Goal: Information Seeking & Learning: Learn about a topic

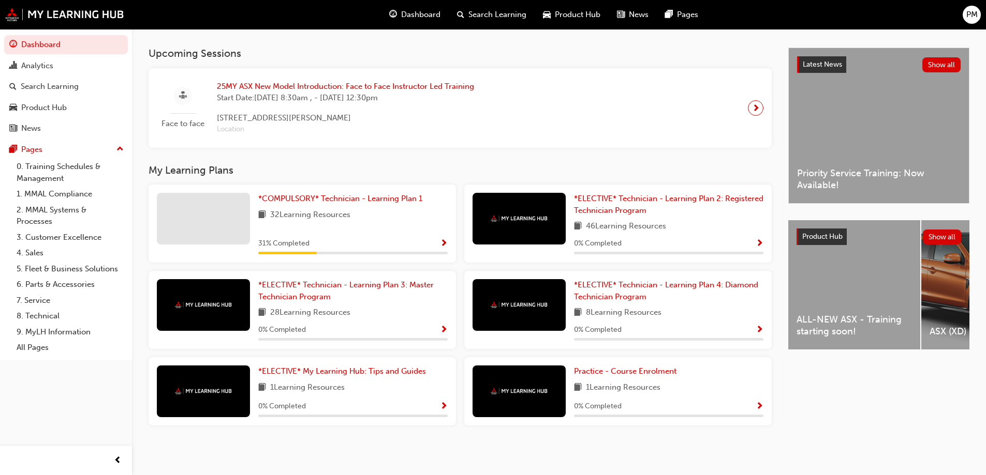
scroll to position [221, 0]
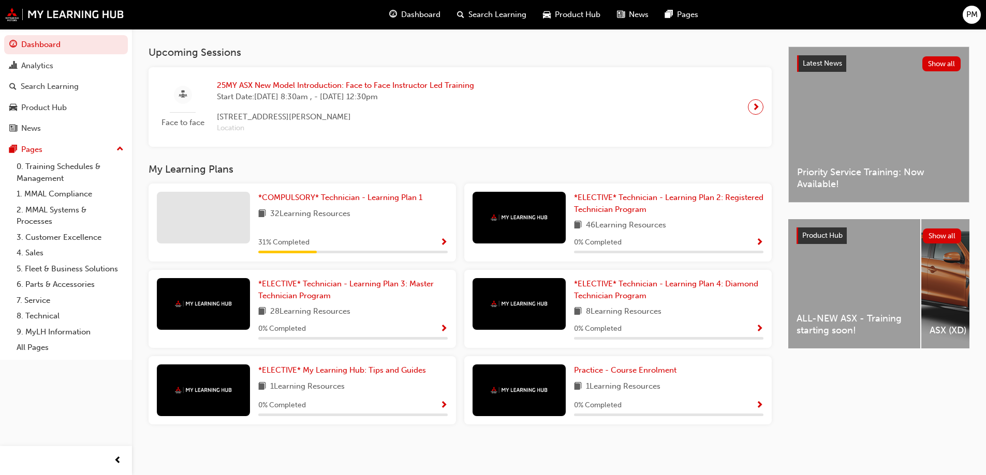
click at [332, 208] on span "32 Learning Resources" at bounding box center [310, 214] width 80 height 13
click at [334, 201] on span "*COMPULSORY* Technician - Learning Plan 1" at bounding box center [340, 197] width 164 height 9
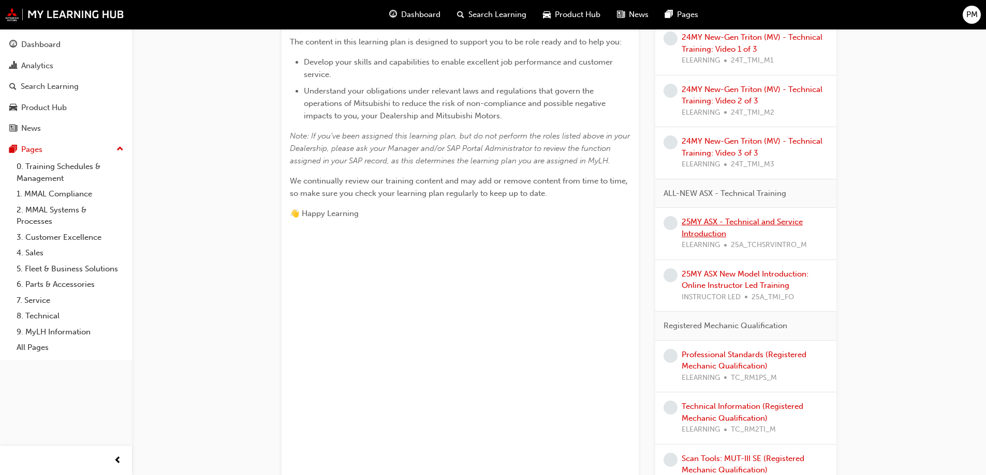
scroll to position [362, 0]
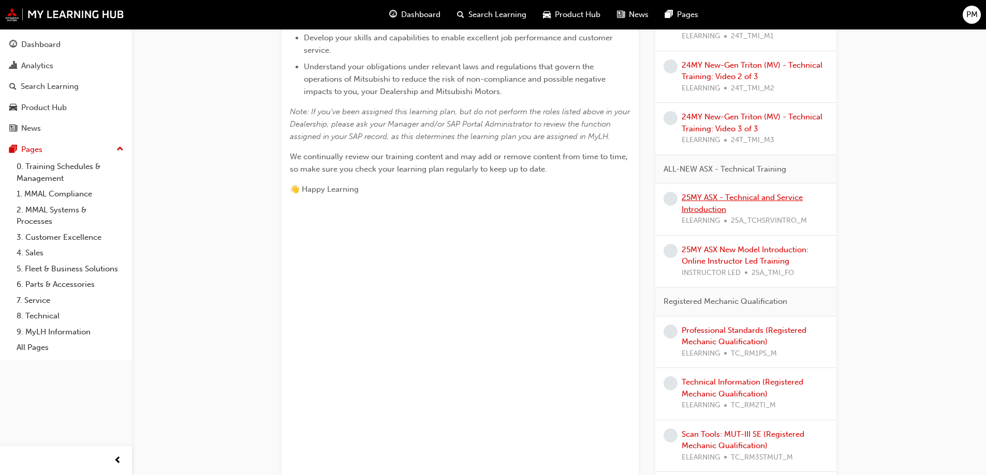
click at [696, 211] on link "25MY ASX - Technical and Service Introduction" at bounding box center [741, 203] width 121 height 21
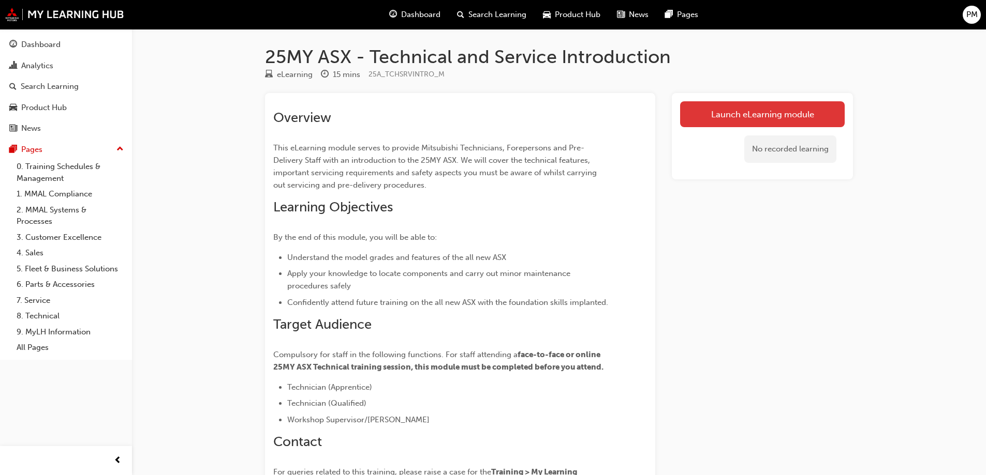
click at [747, 109] on link "Launch eLearning module" at bounding box center [762, 114] width 165 height 26
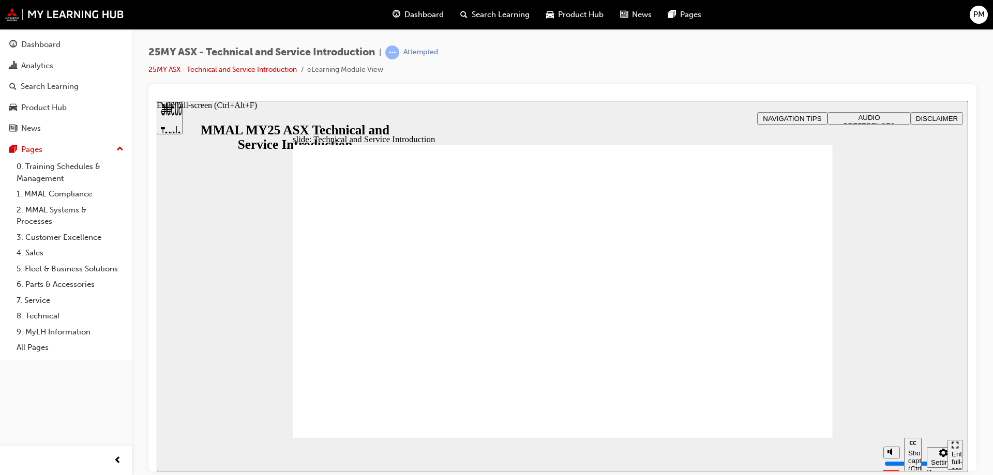
click at [958, 449] on icon "Enter full-screen (Ctrl+Alt+F)" at bounding box center [955, 444] width 7 height 7
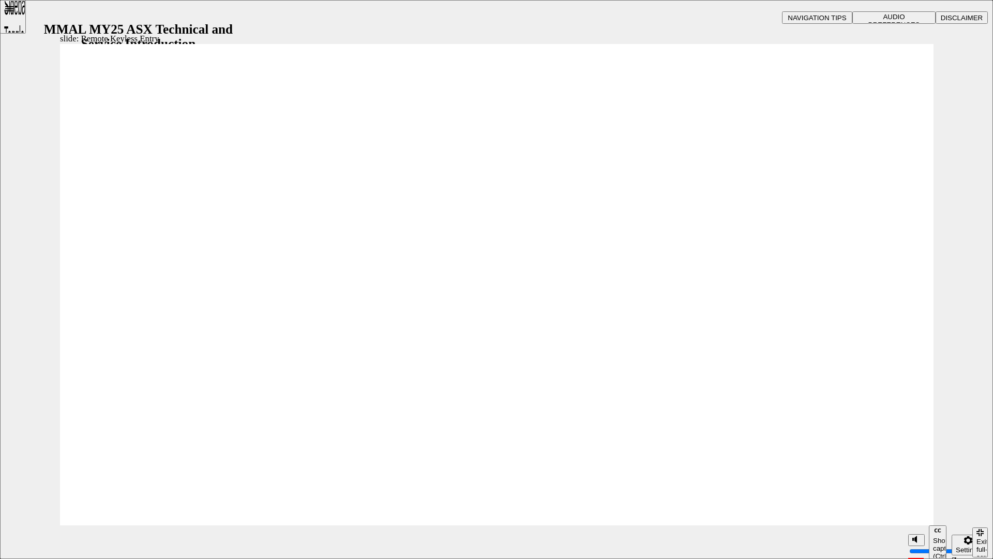
click at [25, 197] on div "slide: Remote Keyless Entry Rectangle B N Rectangle 2 Rectangle 3 Remote Keyles…" at bounding box center [496, 279] width 993 height 559
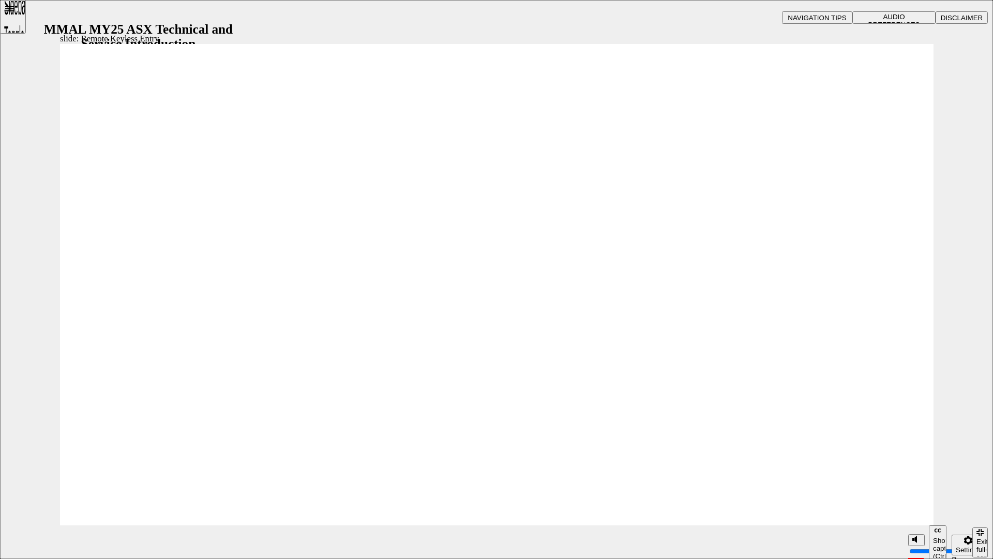
type input "21"
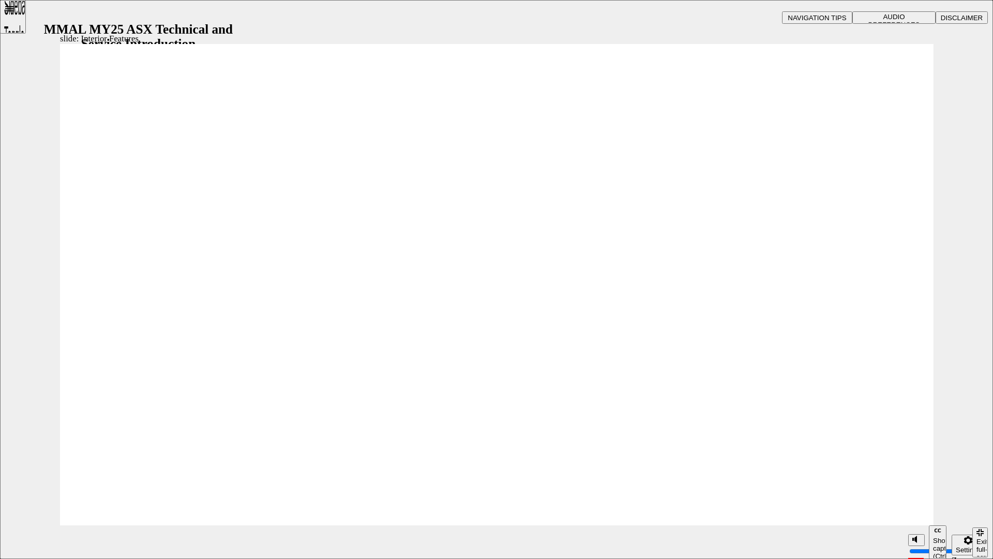
type input "17"
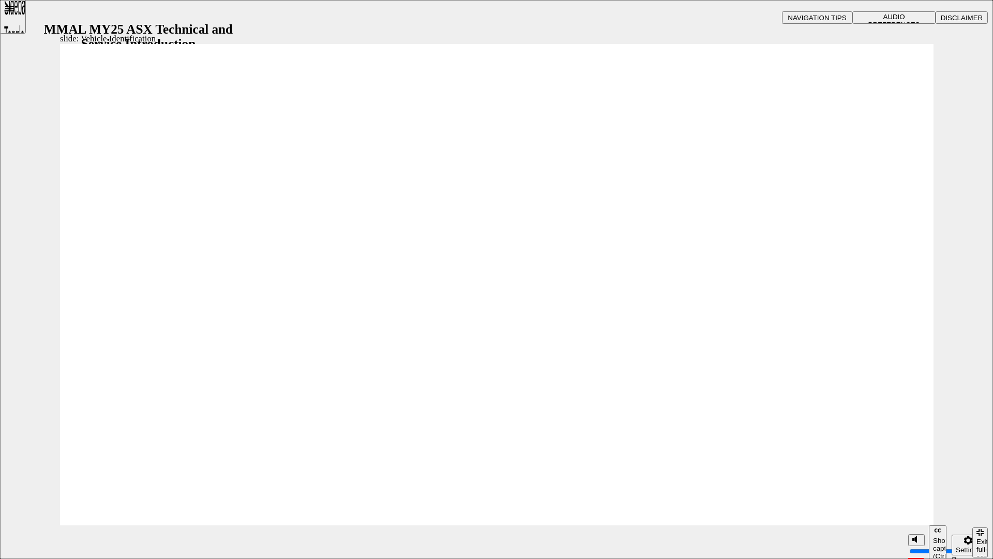
click at [980, 475] on div "Exit full-screen (Ctrl+Alt+F)" at bounding box center [980, 553] width 7 height 31
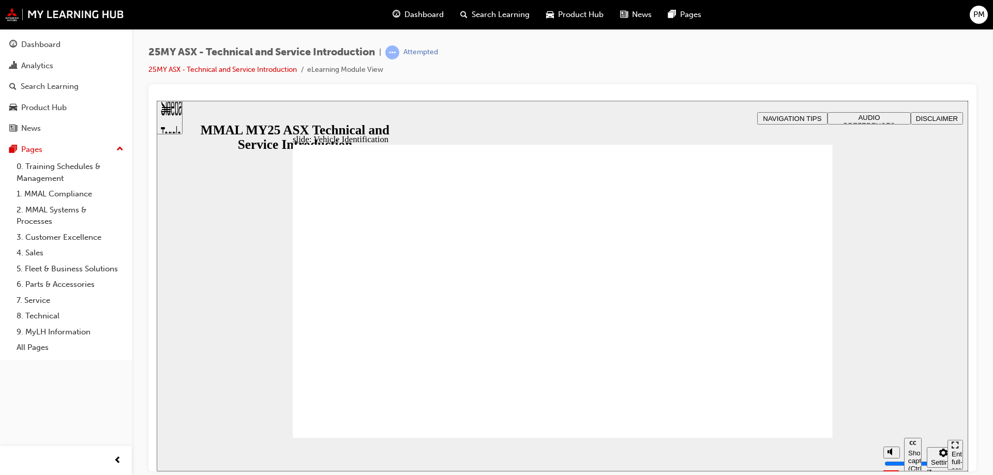
click at [955, 455] on div "Enter full-screen (Ctrl+Alt+F)" at bounding box center [955, 465] width 7 height 31
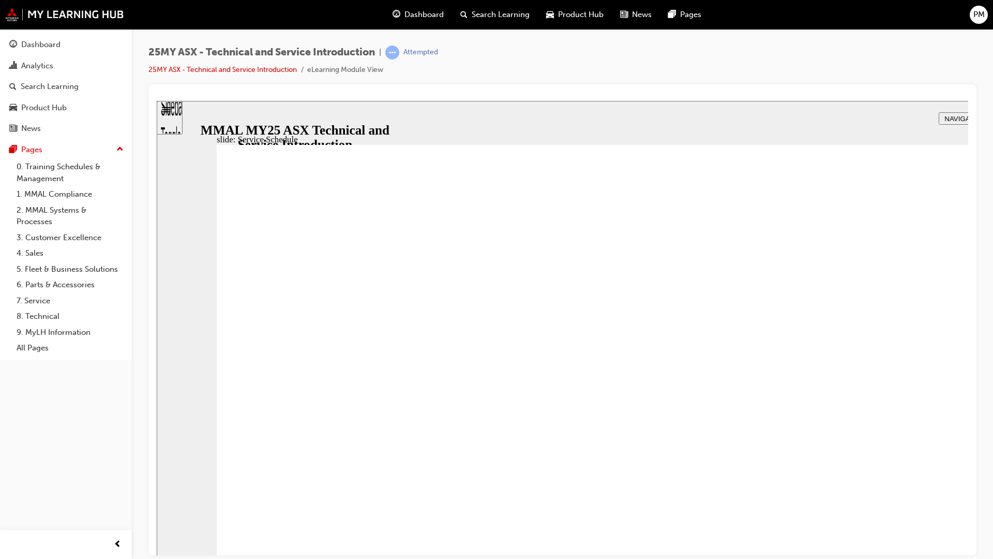
drag, startPoint x: 526, startPoint y: 324, endPoint x: 517, endPoint y: 327, distance: 9.3
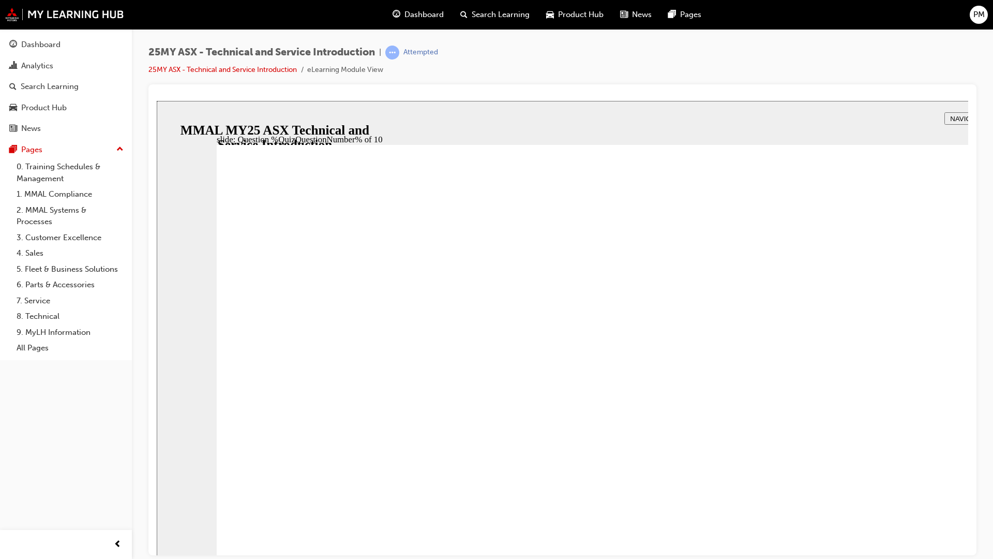
radio input "true"
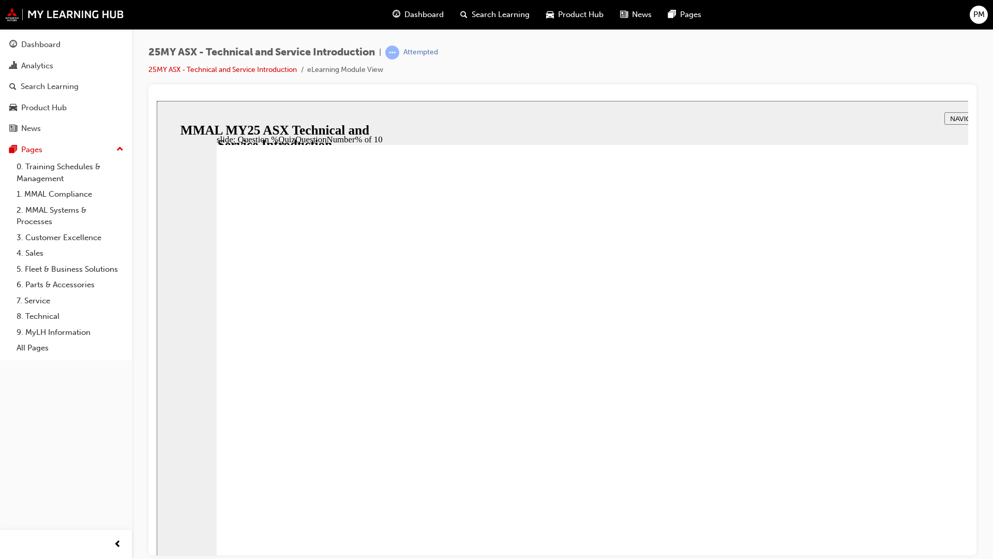
drag, startPoint x: 882, startPoint y: 594, endPoint x: 754, endPoint y: 549, distance: 136.0
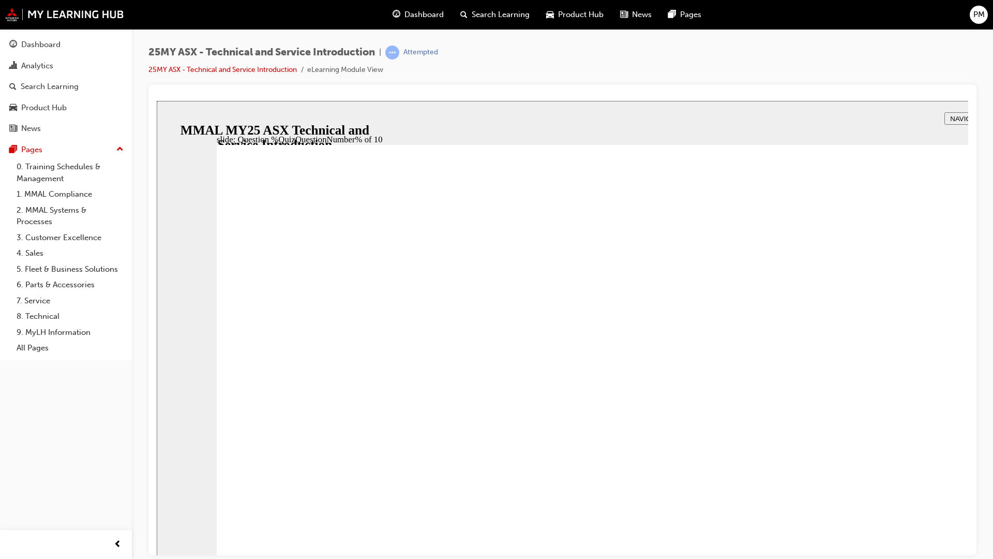
click at [985, 446] on div "slide: Question %QuizQuestionNumber% of 10 Rectangle 5 That’s not quite right. …" at bounding box center [653, 379] width 993 height 559
radio input "true"
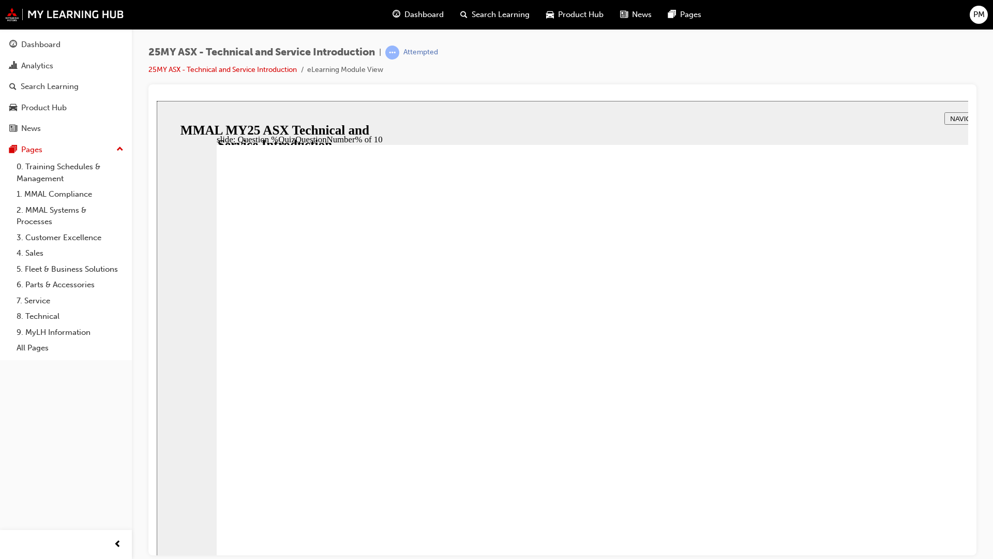
drag, startPoint x: 348, startPoint y: 596, endPoint x: 636, endPoint y: 596, distance: 287.6
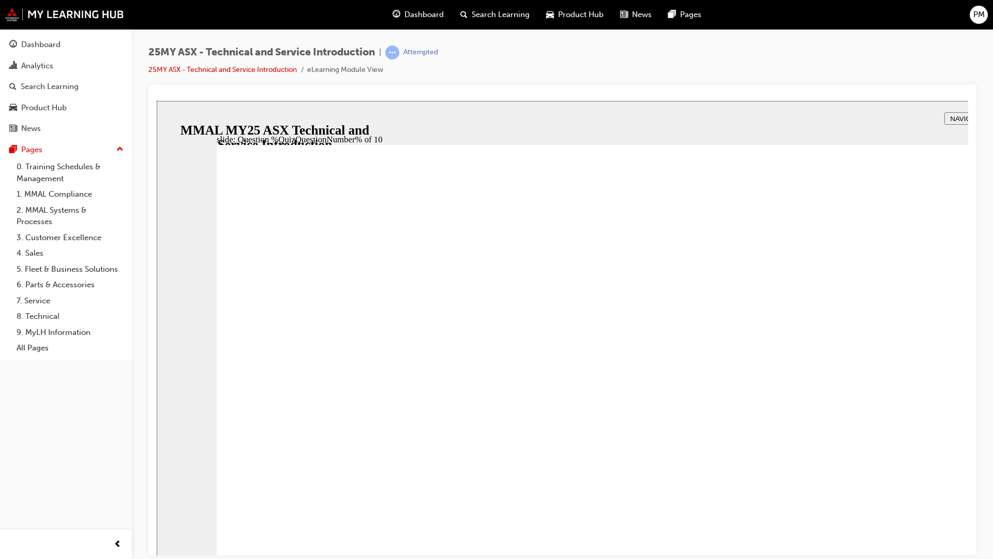
radio input "true"
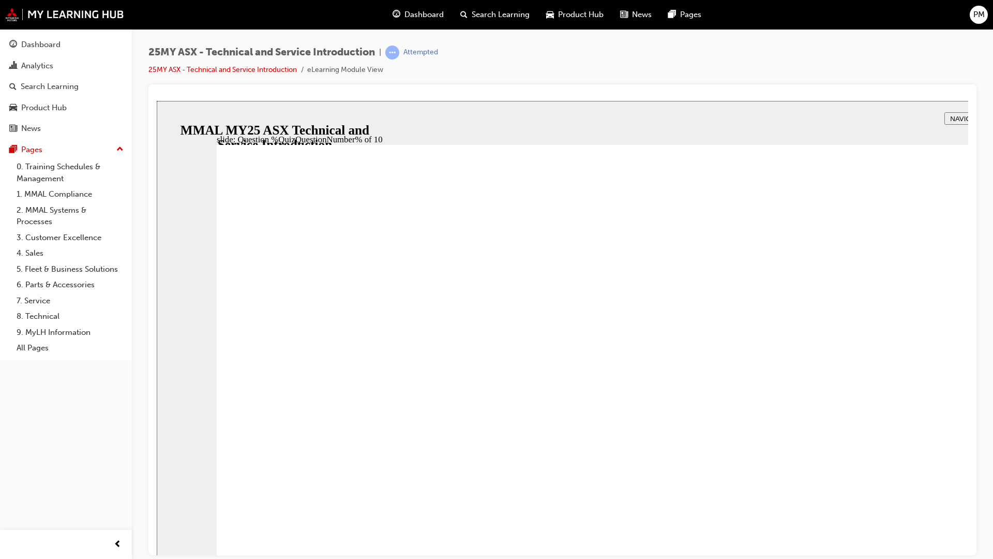
radio input "true"
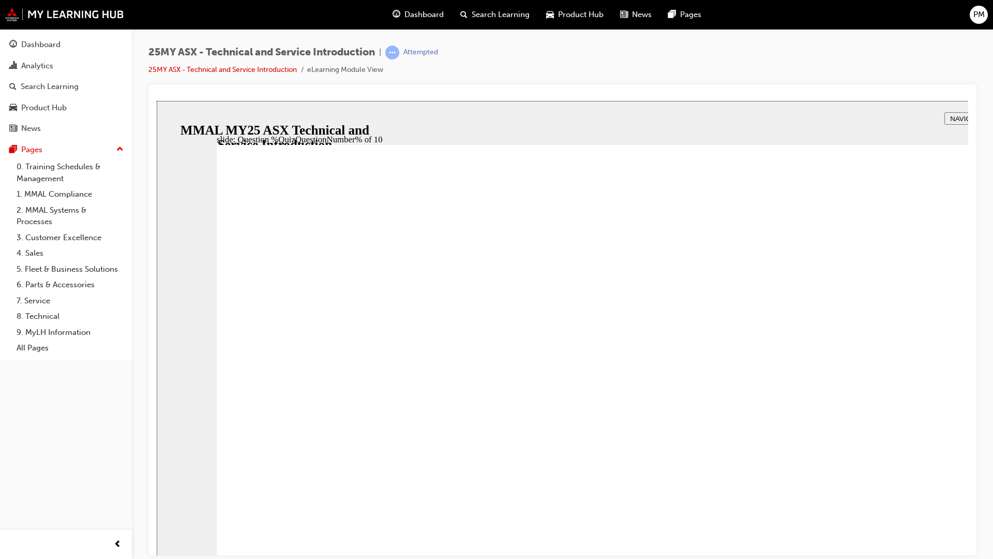
radio input "true"
drag, startPoint x: 629, startPoint y: 545, endPoint x: 636, endPoint y: 531, distance: 15.5
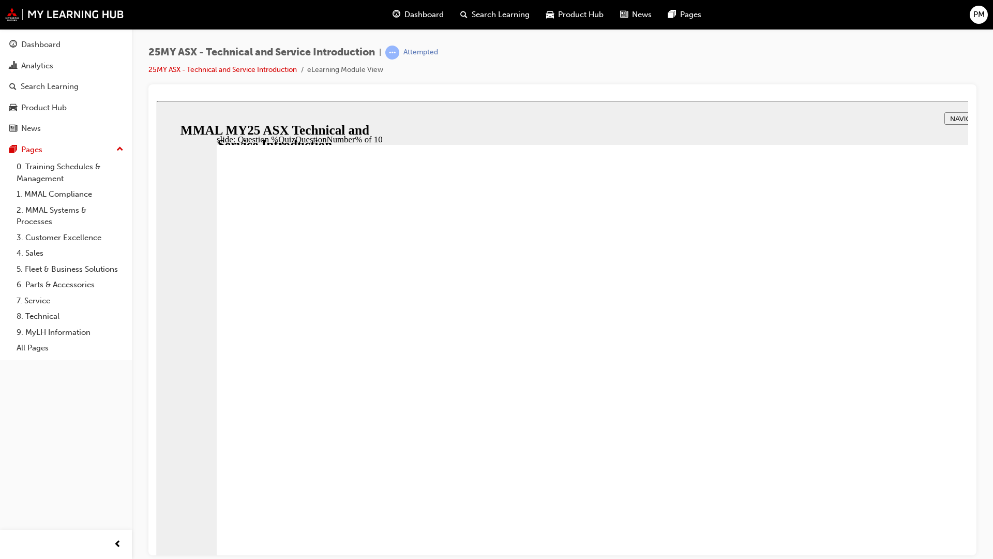
drag, startPoint x: 1036, startPoint y: 630, endPoint x: 1033, endPoint y: 609, distance: 21.0
radio input "true"
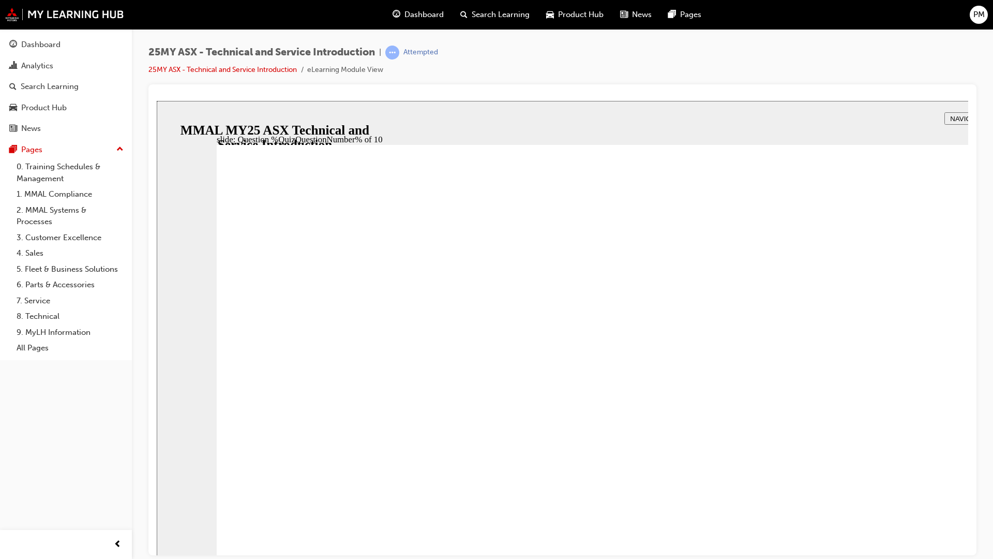
radio input "true"
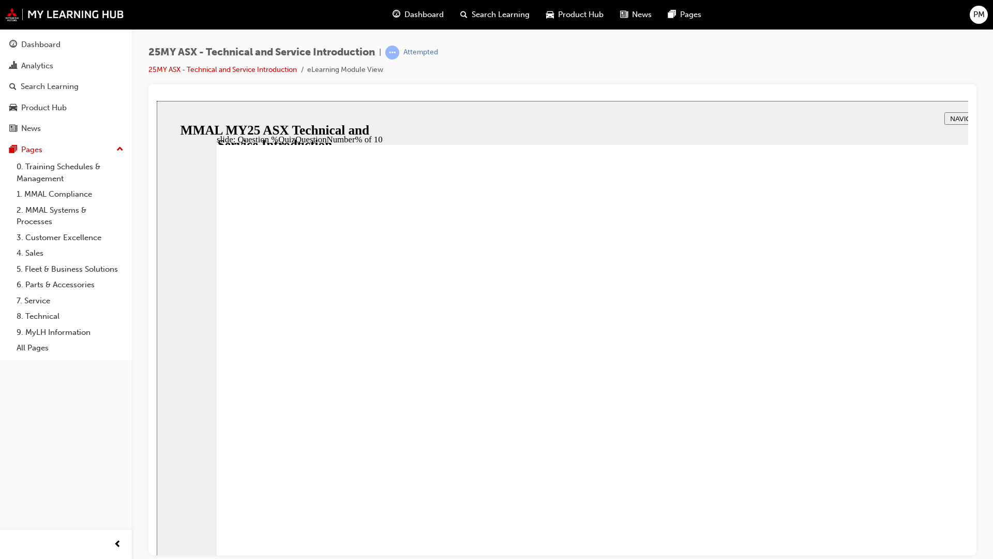
radio input "true"
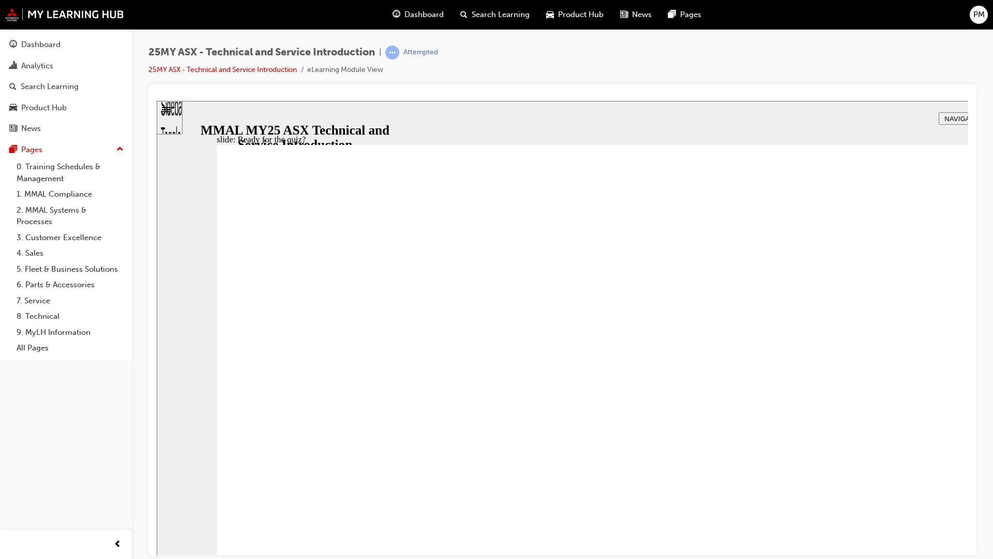
radio input "true"
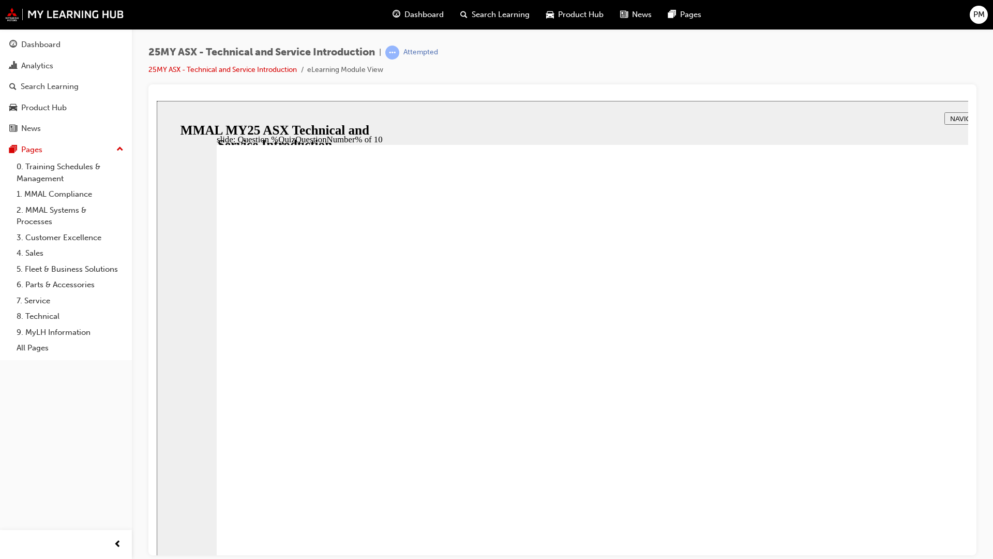
radio input "true"
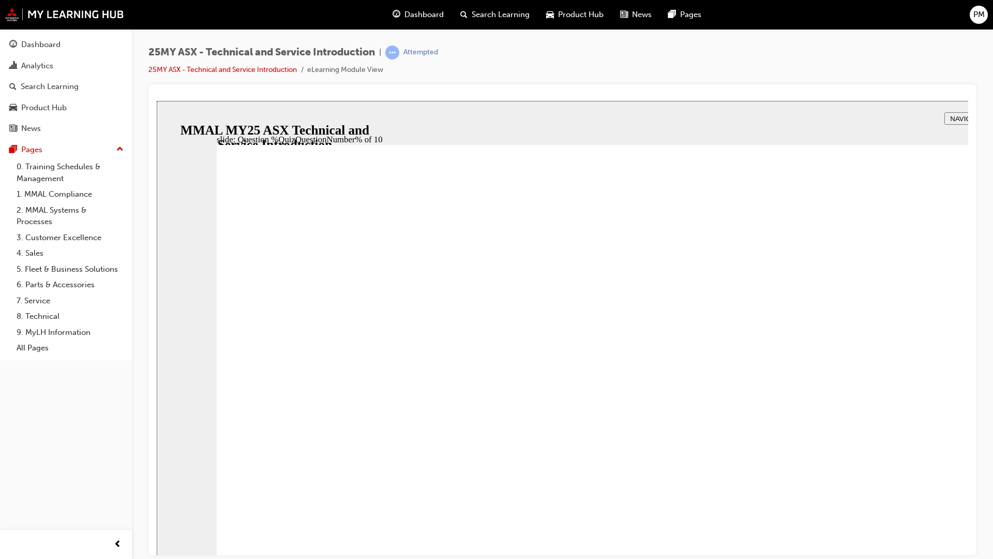
radio input "true"
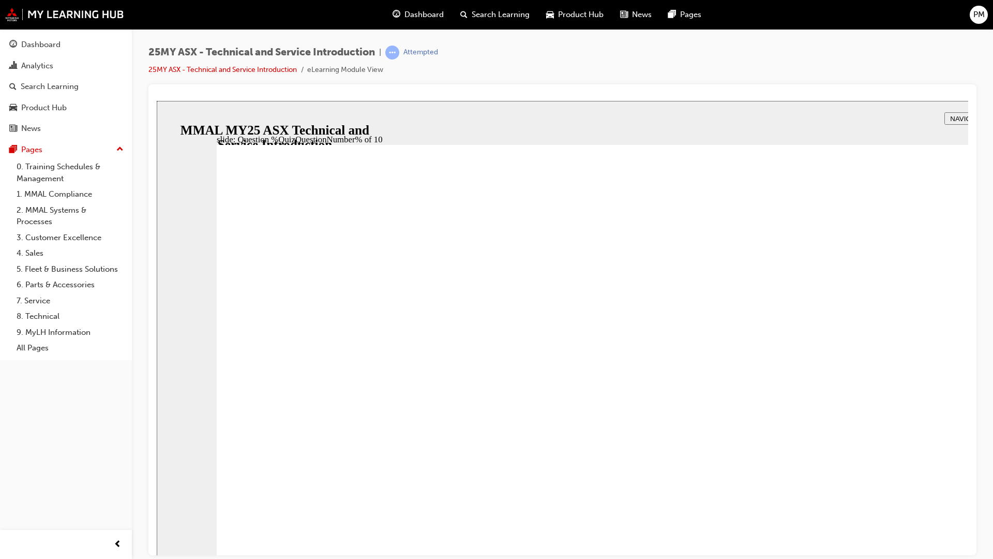
radio input "true"
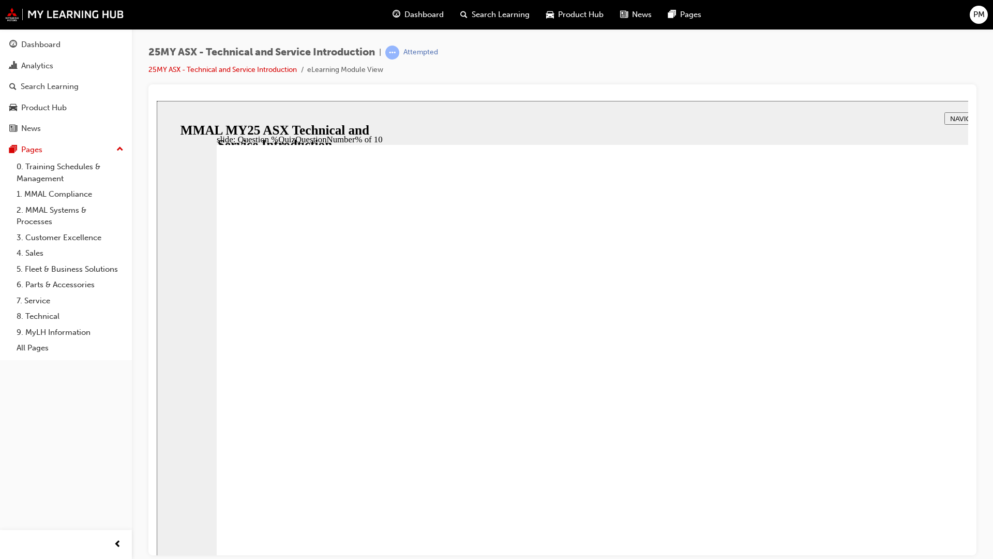
radio input "true"
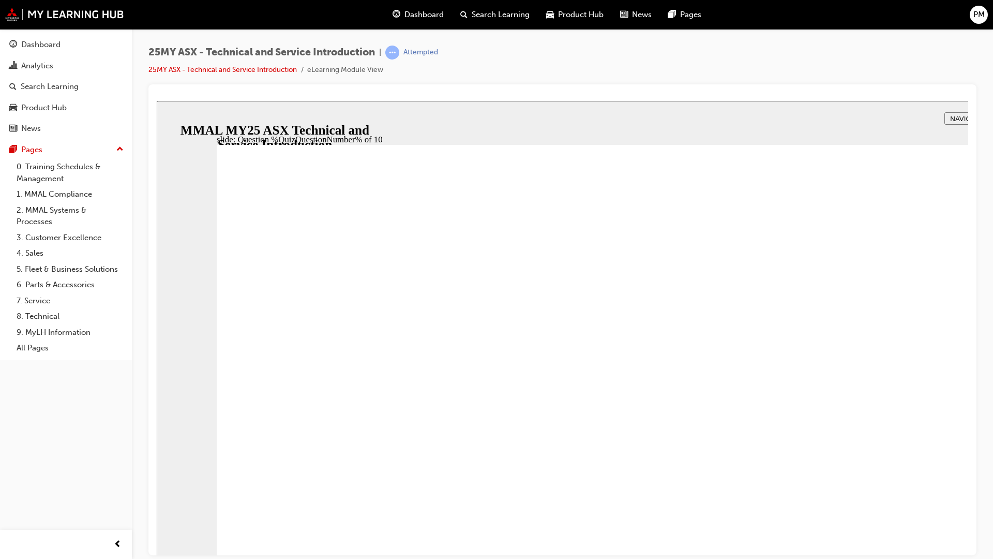
radio input "false"
radio input "true"
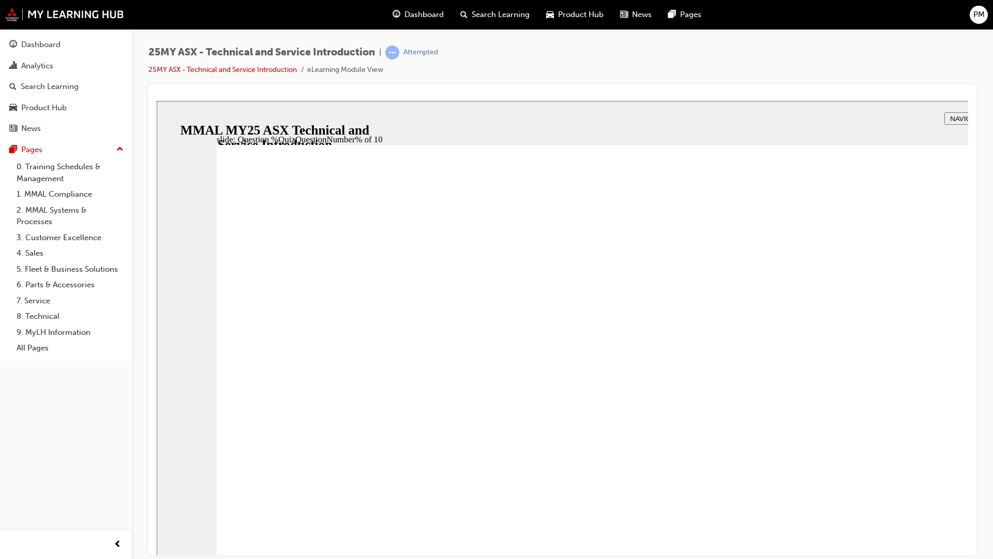
radio input "true"
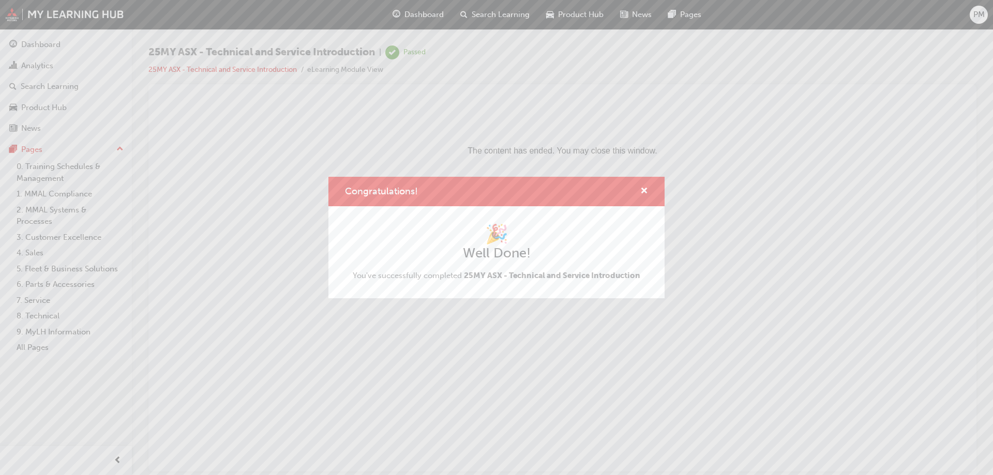
click at [650, 189] on div "Congratulations!" at bounding box center [497, 191] width 336 height 29
click at [646, 192] on span "cross-icon" at bounding box center [644, 191] width 8 height 9
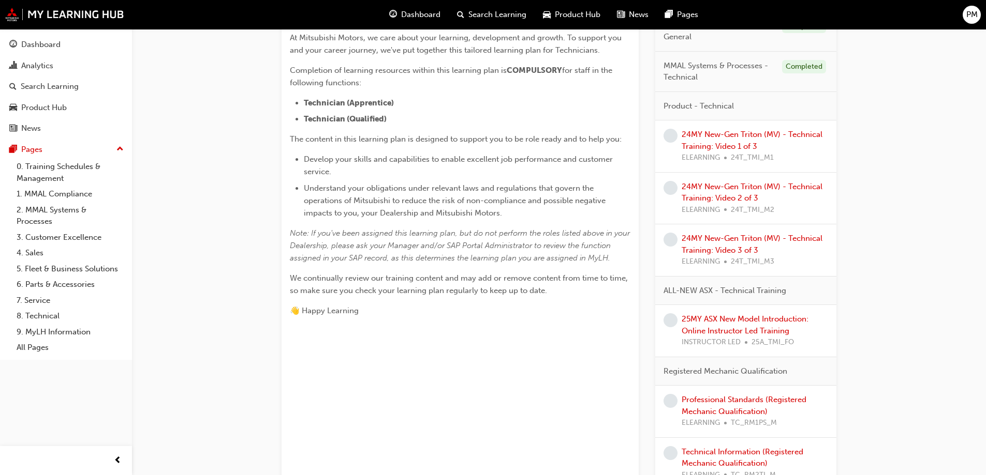
scroll to position [259, 0]
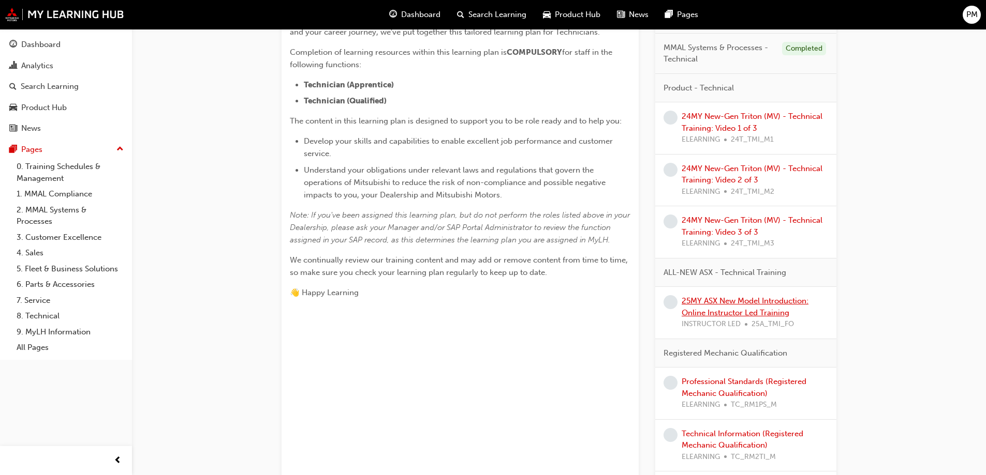
click at [744, 301] on link "25MY ASX New Model Introduction: Online Instructor Led Training" at bounding box center [744, 306] width 127 height 21
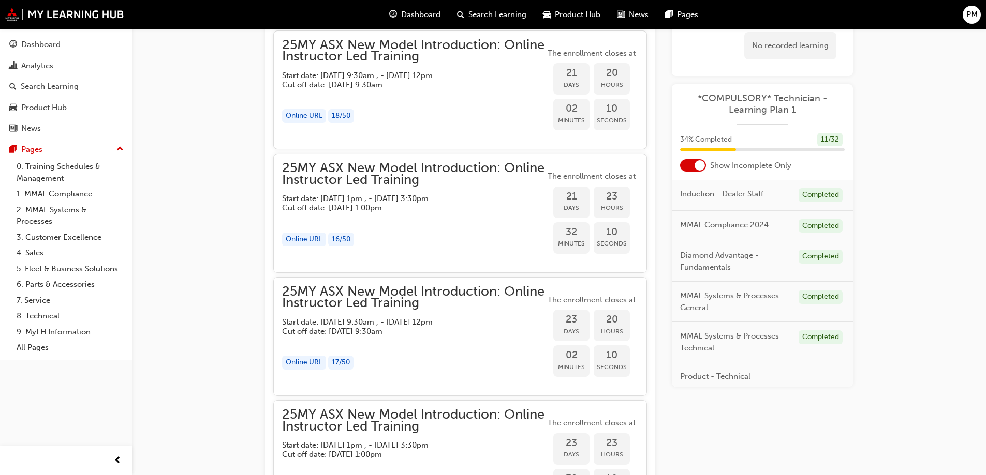
scroll to position [345, 0]
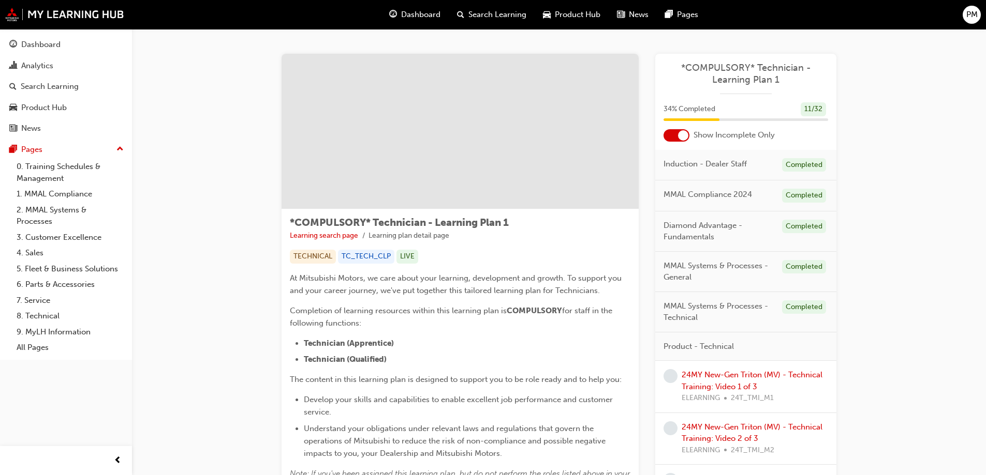
click at [676, 135] on div at bounding box center [676, 135] width 26 height 12
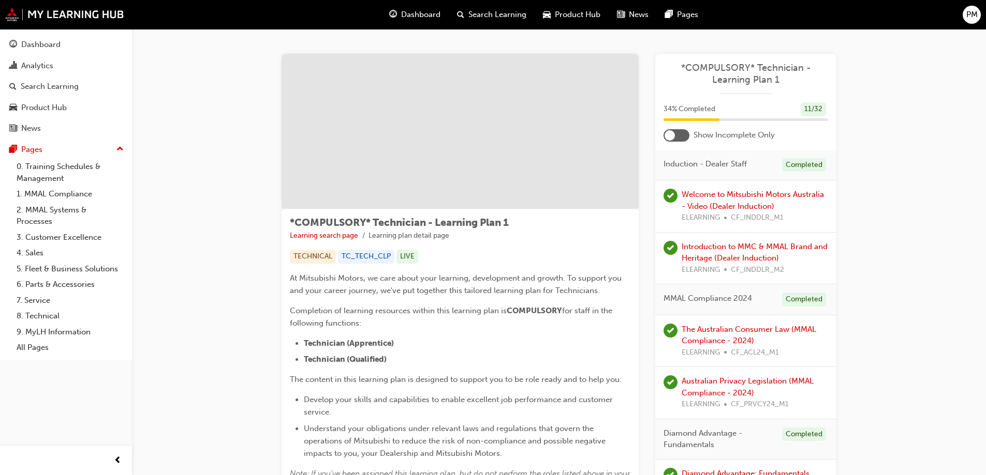
click at [676, 135] on div at bounding box center [676, 135] width 26 height 12
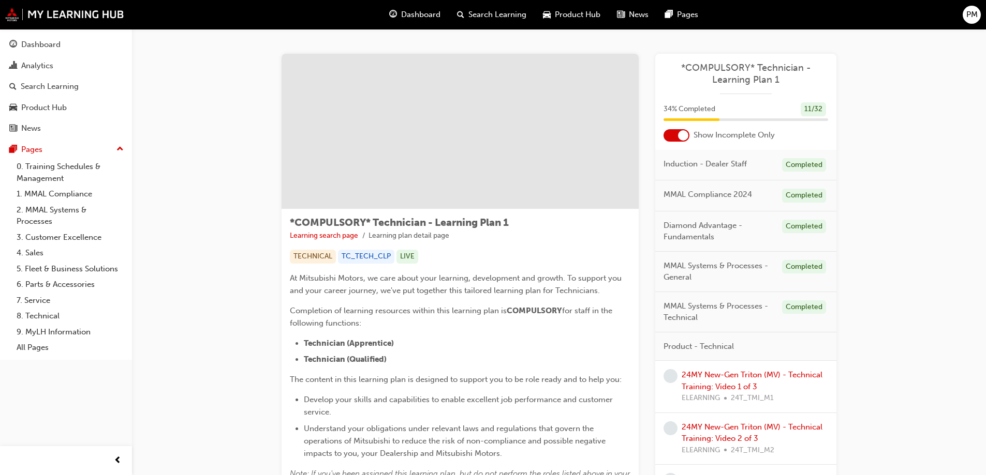
click at [676, 135] on div at bounding box center [676, 135] width 26 height 12
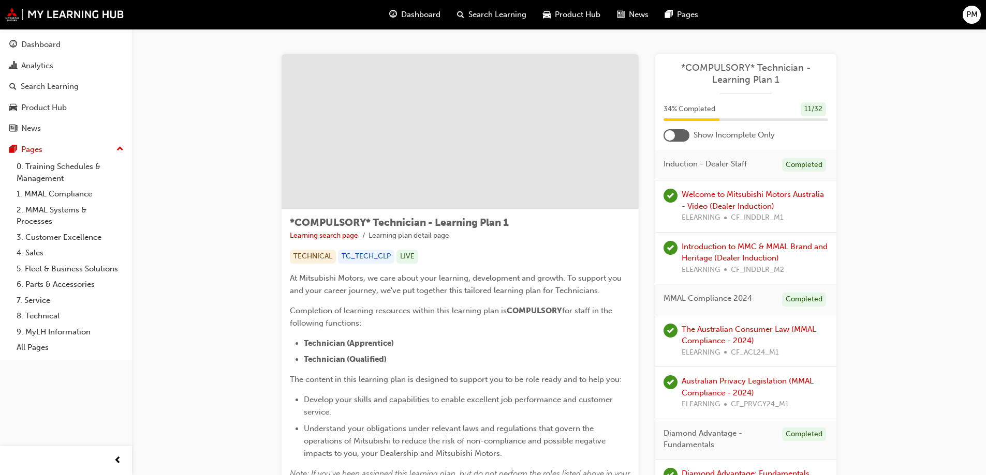
click at [675, 138] on div at bounding box center [676, 135] width 26 height 12
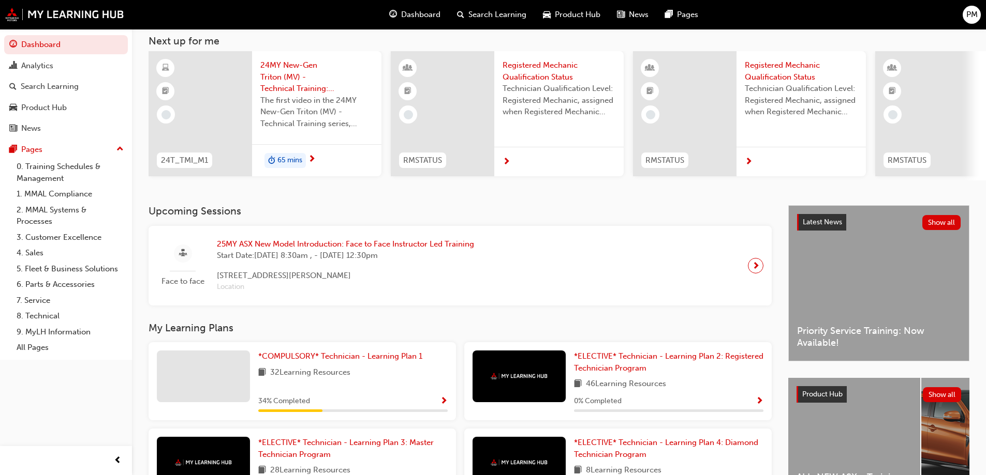
scroll to position [207, 0]
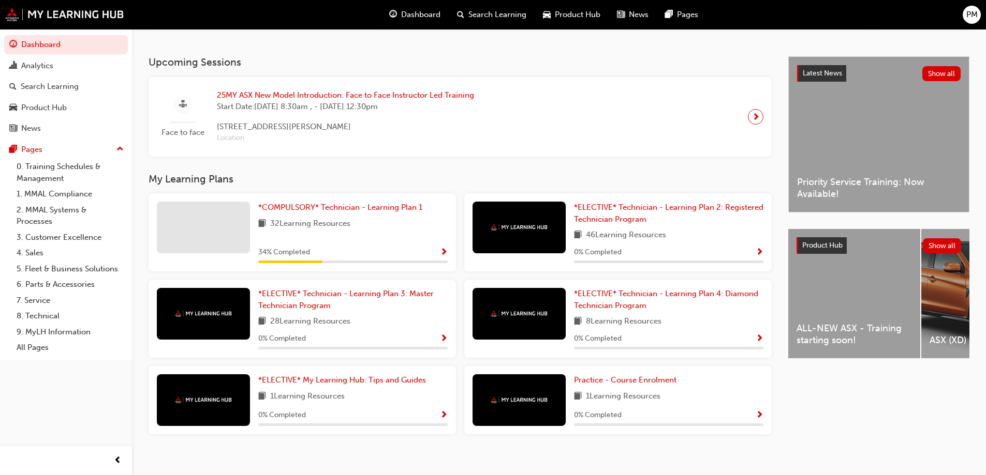
click at [351, 218] on div "*COMPULSORY* Technician - Learning Plan 1 32 Learning Resources 34 % Completed" at bounding box center [352, 233] width 189 height 62
click at [351, 212] on span "*COMPULSORY* Technician - Learning Plan 1" at bounding box center [340, 207] width 164 height 9
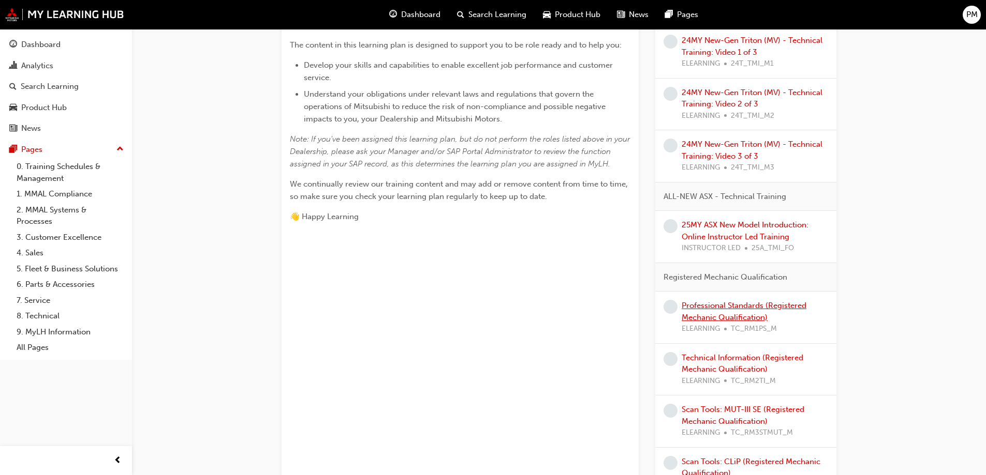
scroll to position [414, 0]
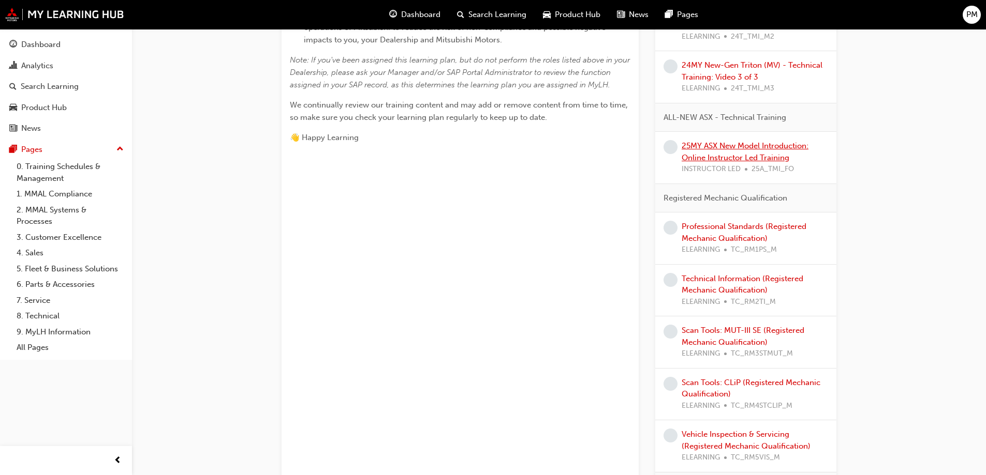
click at [769, 147] on link "25MY ASX New Model Introduction: Online Instructor Led Training" at bounding box center [744, 151] width 127 height 21
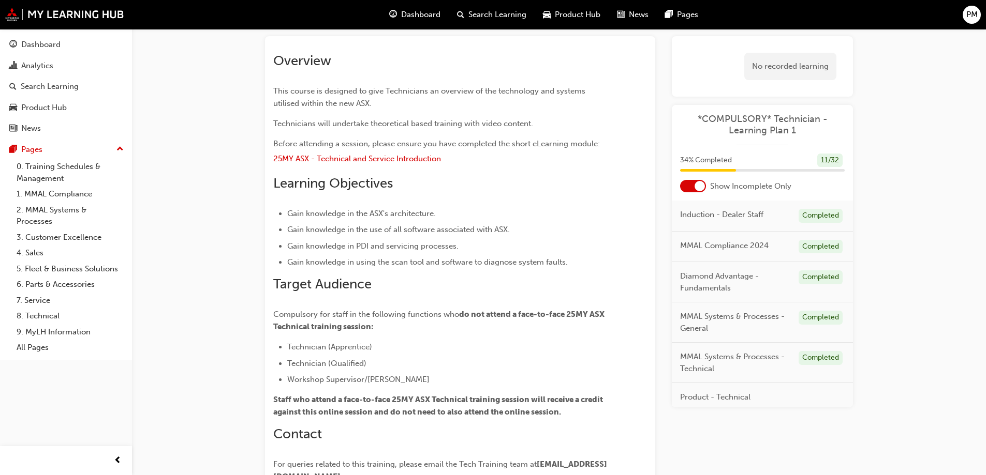
scroll to position [13, 0]
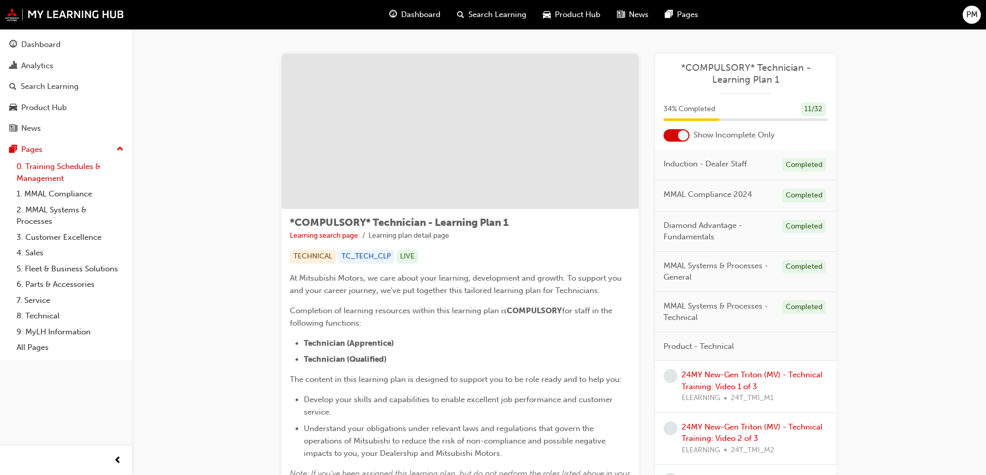
click at [66, 170] on link "0. Training Schedules & Management" at bounding box center [69, 172] width 115 height 27
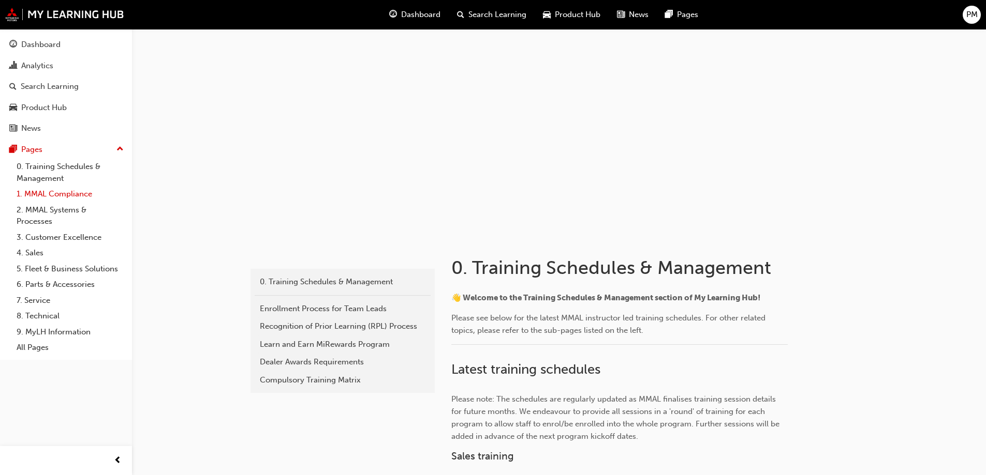
click at [61, 193] on link "1. MMAL Compliance" at bounding box center [69, 194] width 115 height 16
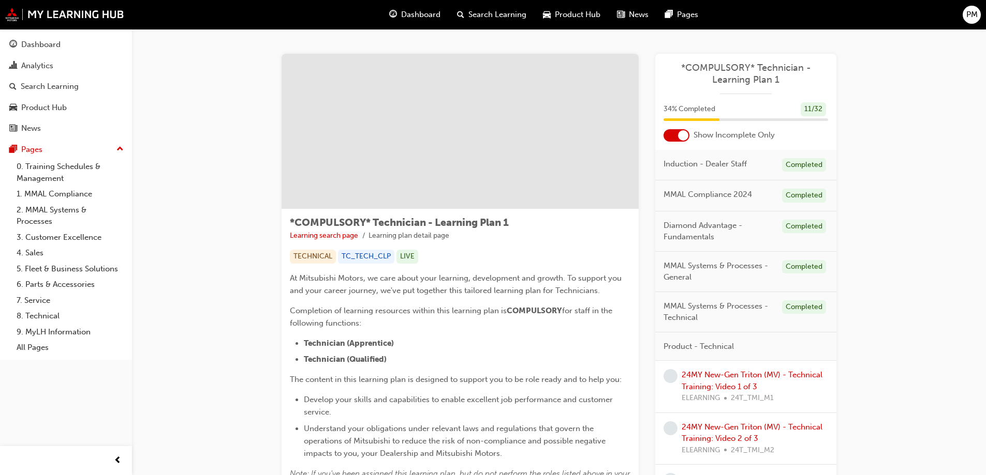
click at [756, 72] on span "*COMPULSORY* Technician - Learning Plan 1" at bounding box center [745, 73] width 165 height 23
click at [754, 79] on span "*COMPULSORY* Technician - Learning Plan 1" at bounding box center [745, 73] width 165 height 23
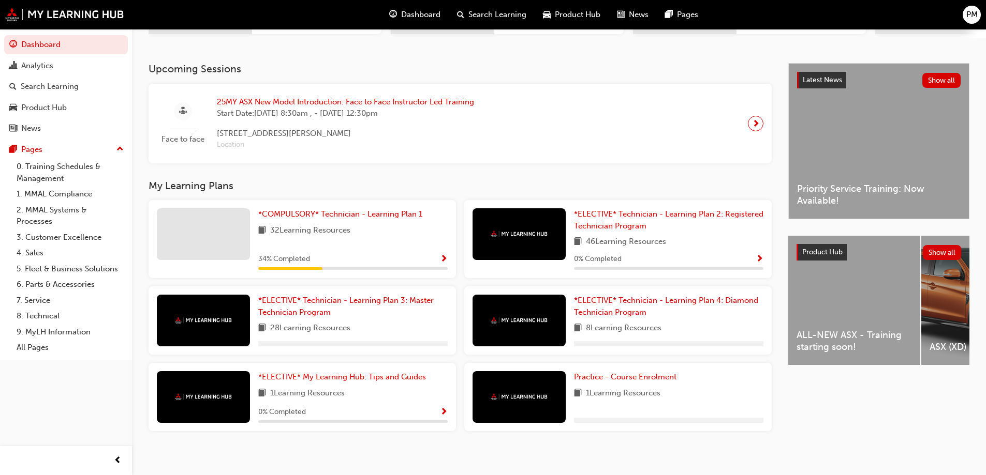
scroll to position [201, 0]
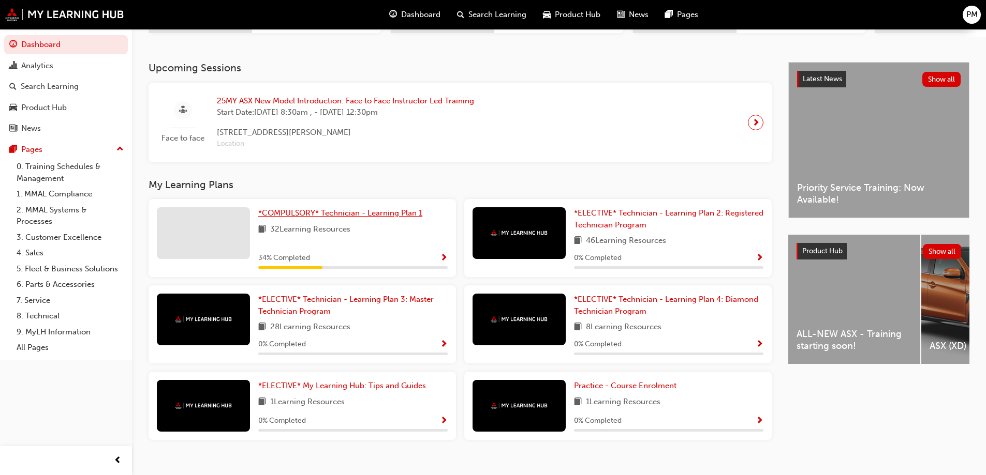
click at [282, 214] on span "*COMPULSORY* Technician - Learning Plan 1" at bounding box center [340, 212] width 164 height 9
